Goal: Information Seeking & Learning: Learn about a topic

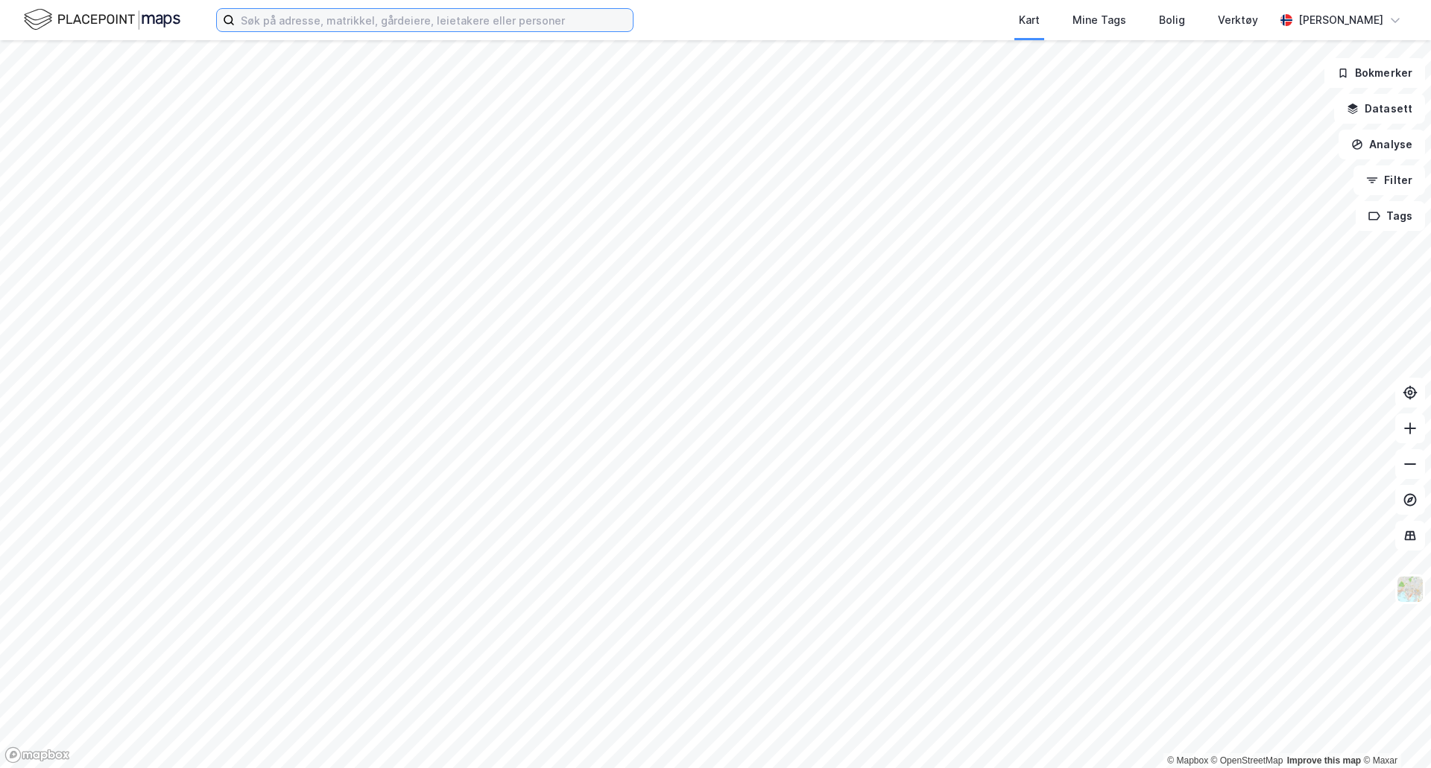
click at [348, 19] on input at bounding box center [434, 20] width 398 height 22
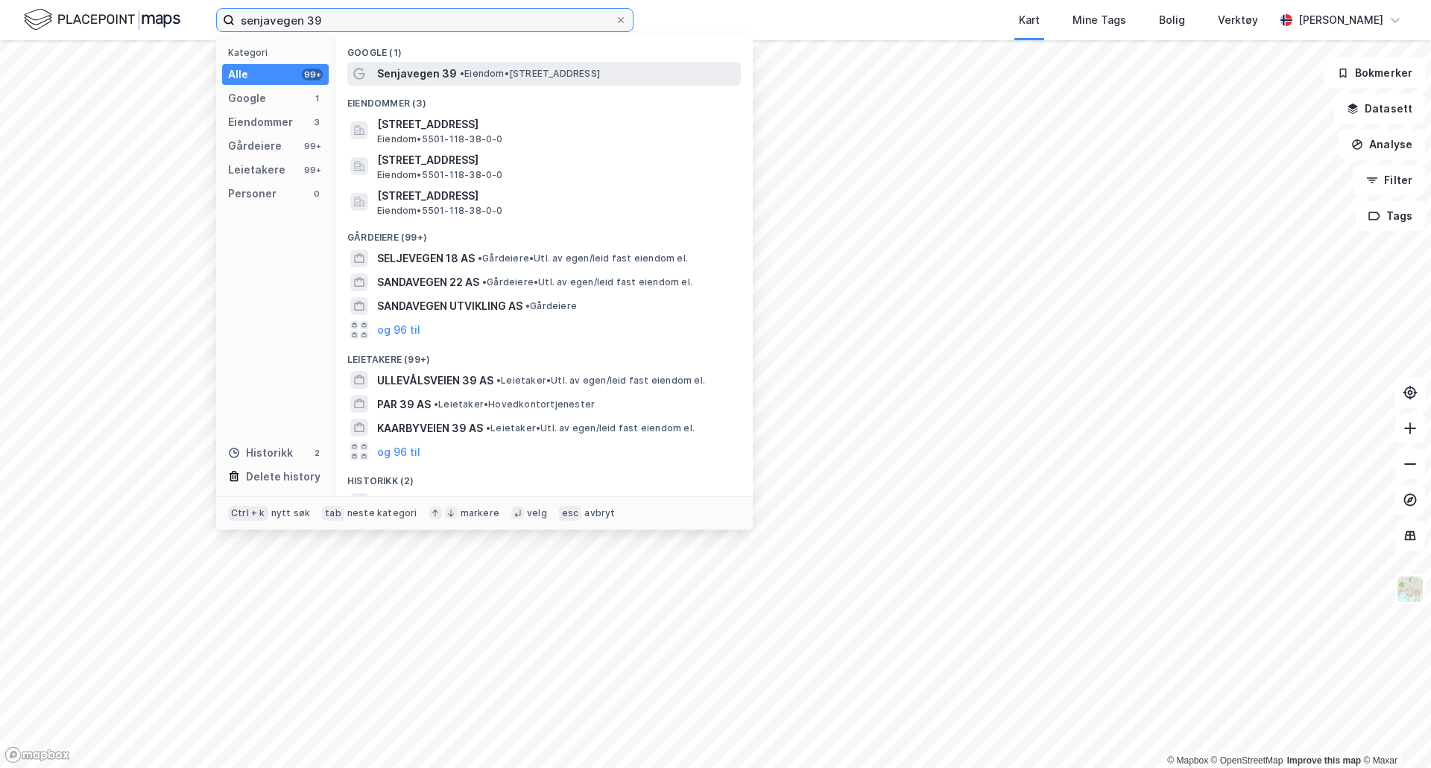
type input "senjavegen 39"
click at [411, 73] on span "Senjavegen 39" at bounding box center [417, 74] width 80 height 18
